Goal: Task Accomplishment & Management: Manage account settings

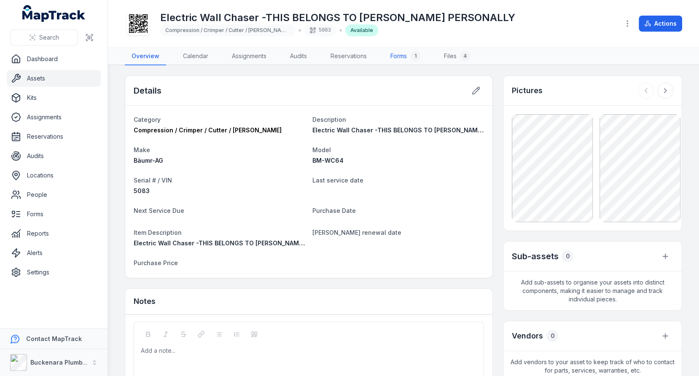
click at [393, 52] on link "Forms 1" at bounding box center [405, 57] width 43 height 18
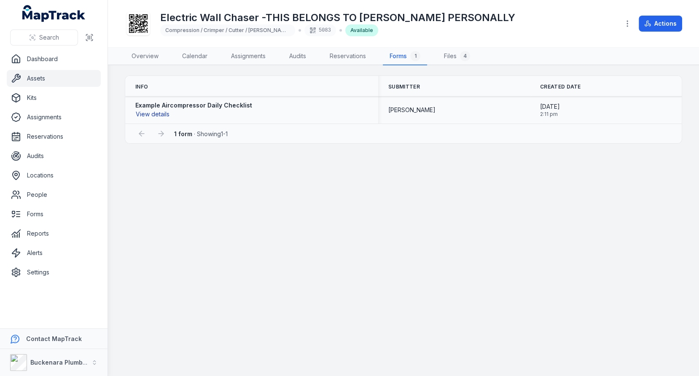
click at [140, 116] on button "View details" at bounding box center [152, 114] width 35 height 9
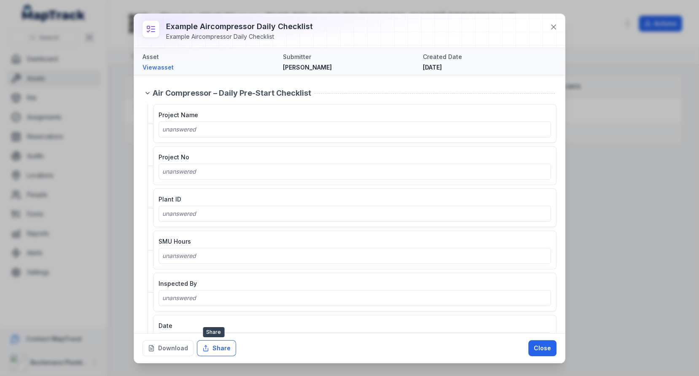
click at [210, 350] on button "Share" at bounding box center [216, 348] width 39 height 16
click at [367, 202] on div "Plant ID unanswered" at bounding box center [355, 208] width 393 height 28
click at [171, 347] on button "Download" at bounding box center [168, 348] width 51 height 16
click at [556, 28] on icon at bounding box center [554, 27] width 8 height 8
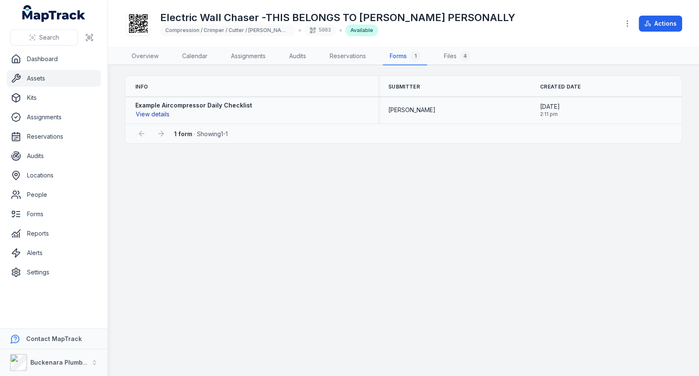
click at [146, 115] on button "View details" at bounding box center [152, 114] width 35 height 9
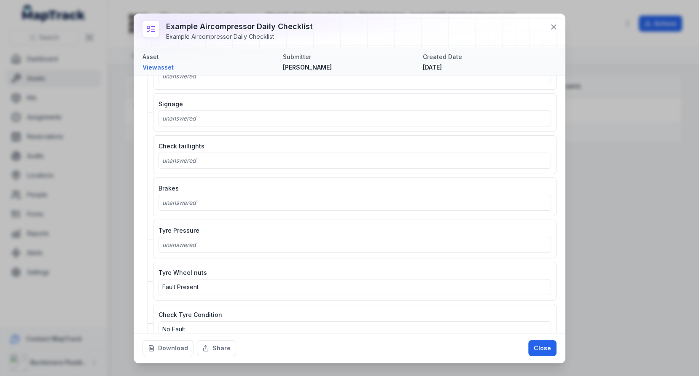
scroll to position [650, 0]
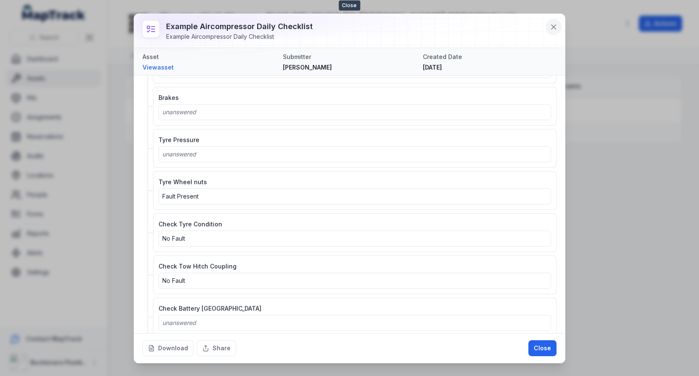
click at [553, 21] on button at bounding box center [554, 27] width 16 height 16
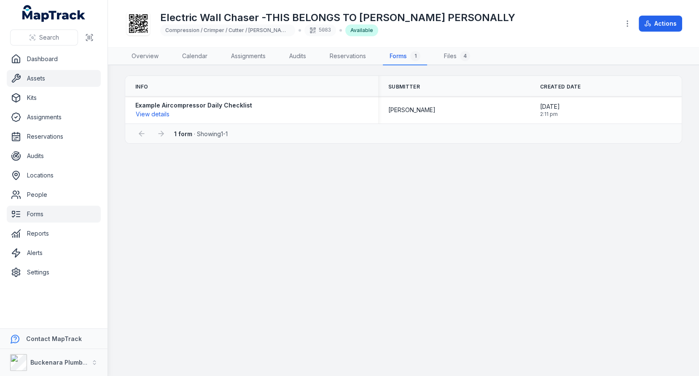
click at [62, 213] on link "Forms" at bounding box center [54, 214] width 94 height 17
click at [273, 214] on main "Info Submitter Created Date Example Aircompressor Daily Checklist View details …" at bounding box center [403, 220] width 591 height 311
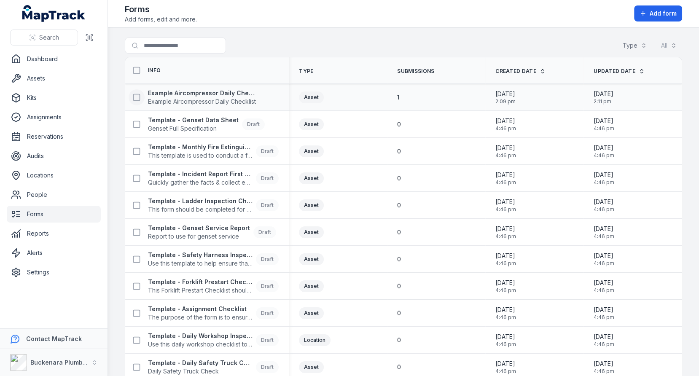
click at [135, 97] on icon at bounding box center [136, 97] width 8 height 8
click at [428, 353] on icon "button" at bounding box center [428, 356] width 8 height 8
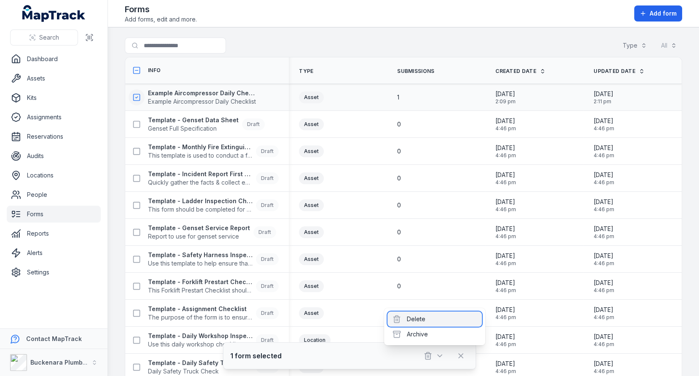
click at [429, 323] on div "Delete" at bounding box center [435, 319] width 94 height 15
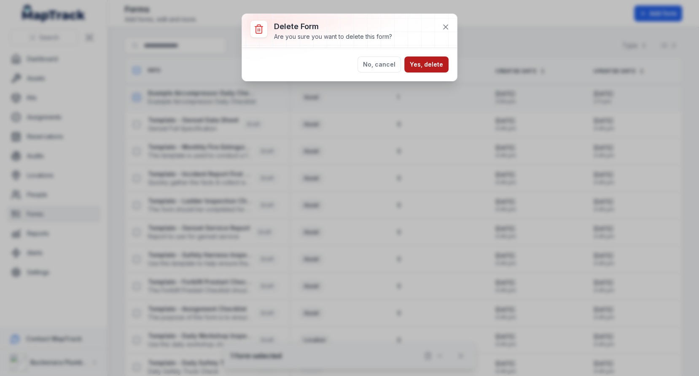
click at [434, 66] on button "Yes, delete" at bounding box center [426, 65] width 44 height 16
